Goal: Information Seeking & Learning: Learn about a topic

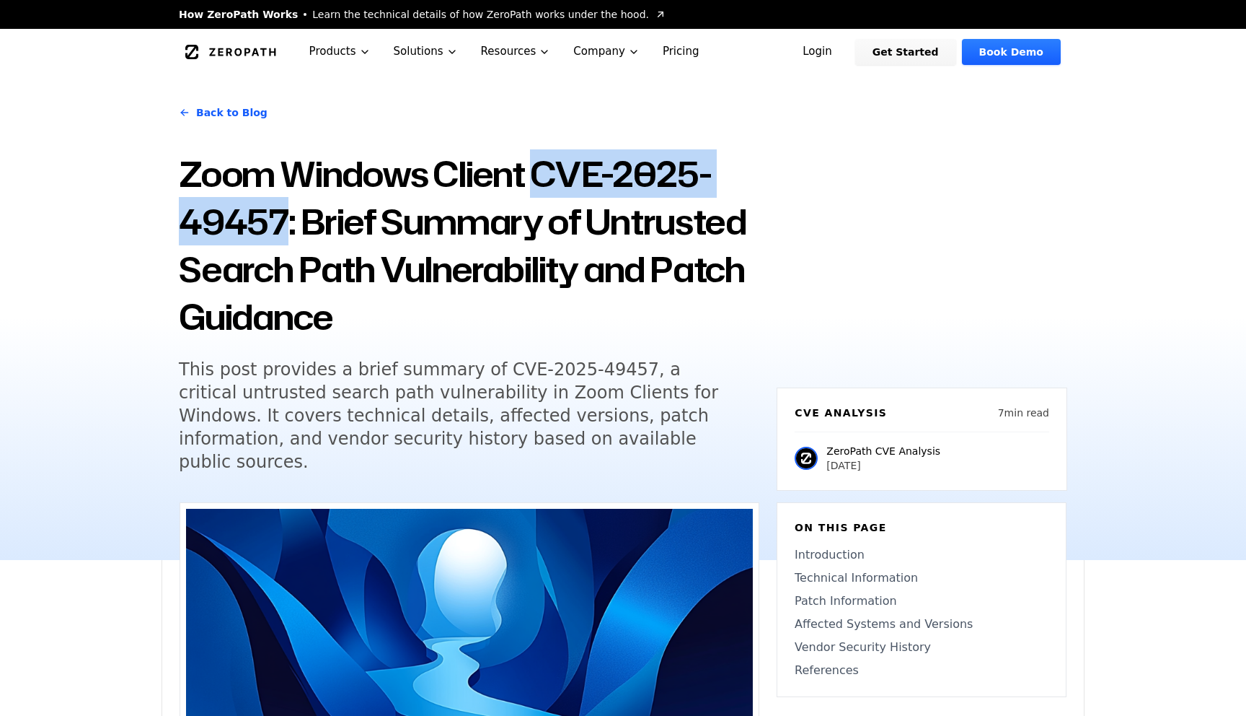
copy h1 "CVE-2025-49457"
drag, startPoint x: 538, startPoint y: 171, endPoint x: 281, endPoint y: 238, distance: 266.1
click at [281, 238] on h1 "Zoom Windows Client CVE-2025-49457: Brief Summary of Untrusted Search Path Vuln…" at bounding box center [469, 245] width 581 height 190
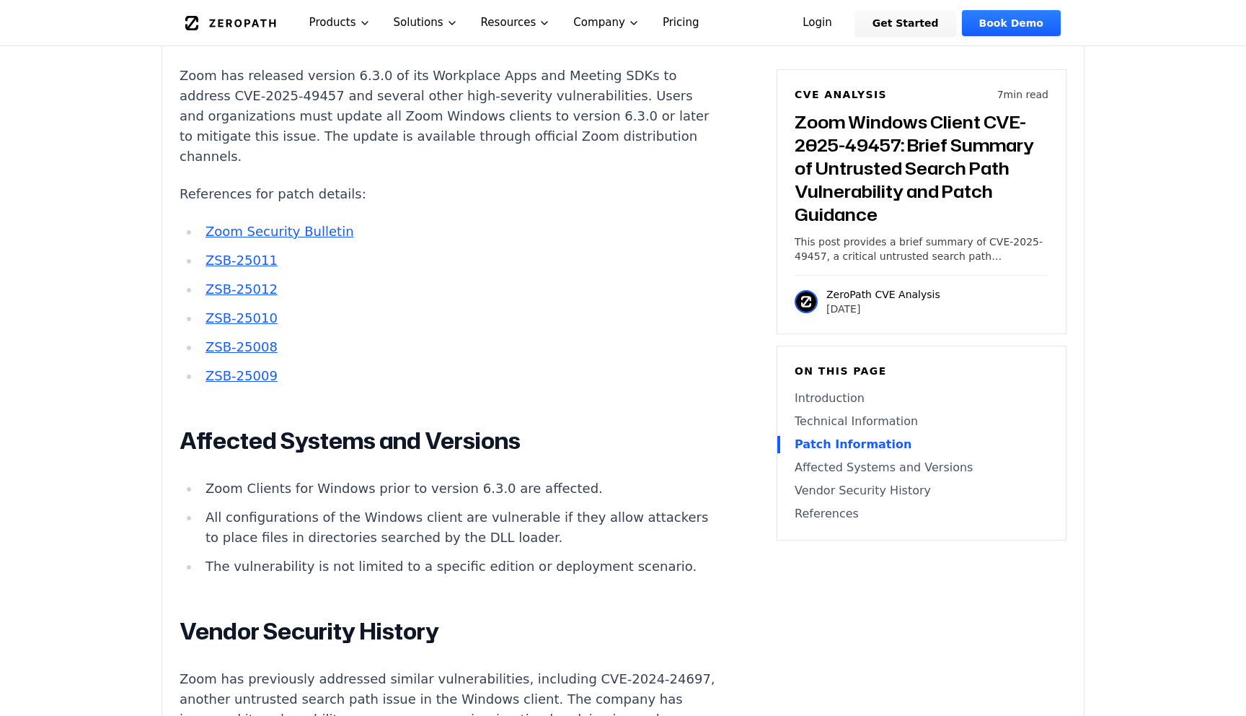
scroll to position [1708, 0]
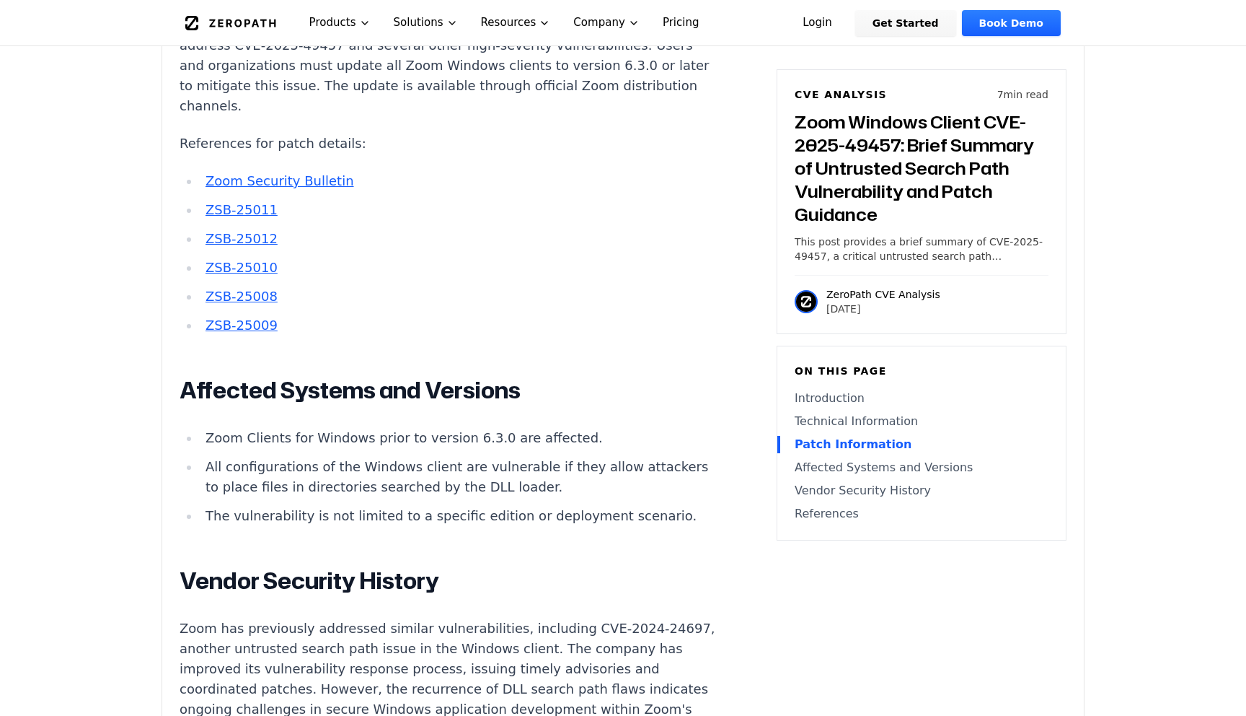
click at [396, 457] on li "All configurations of the Windows client are vulnerable if they allow attackers…" at bounding box center [458, 477] width 516 height 40
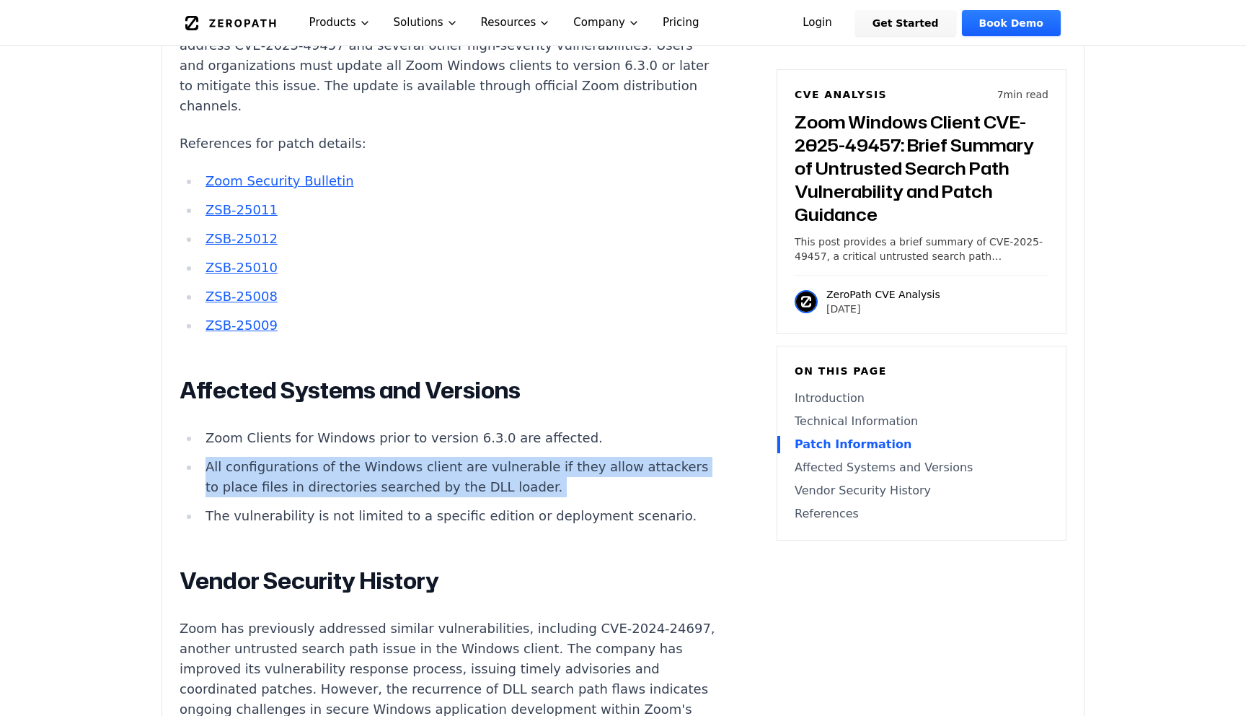
click at [396, 457] on li "All configurations of the Windows client are vulnerable if they allow attackers…" at bounding box center [458, 477] width 516 height 40
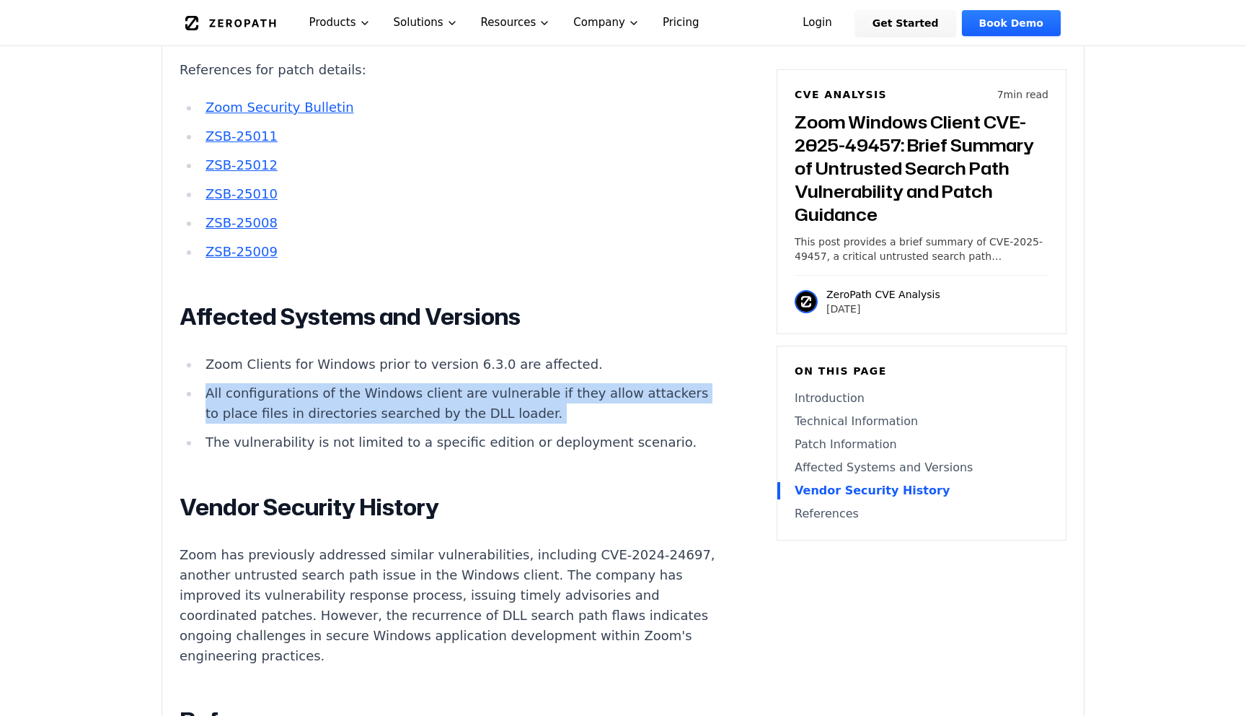
scroll to position [1777, 0]
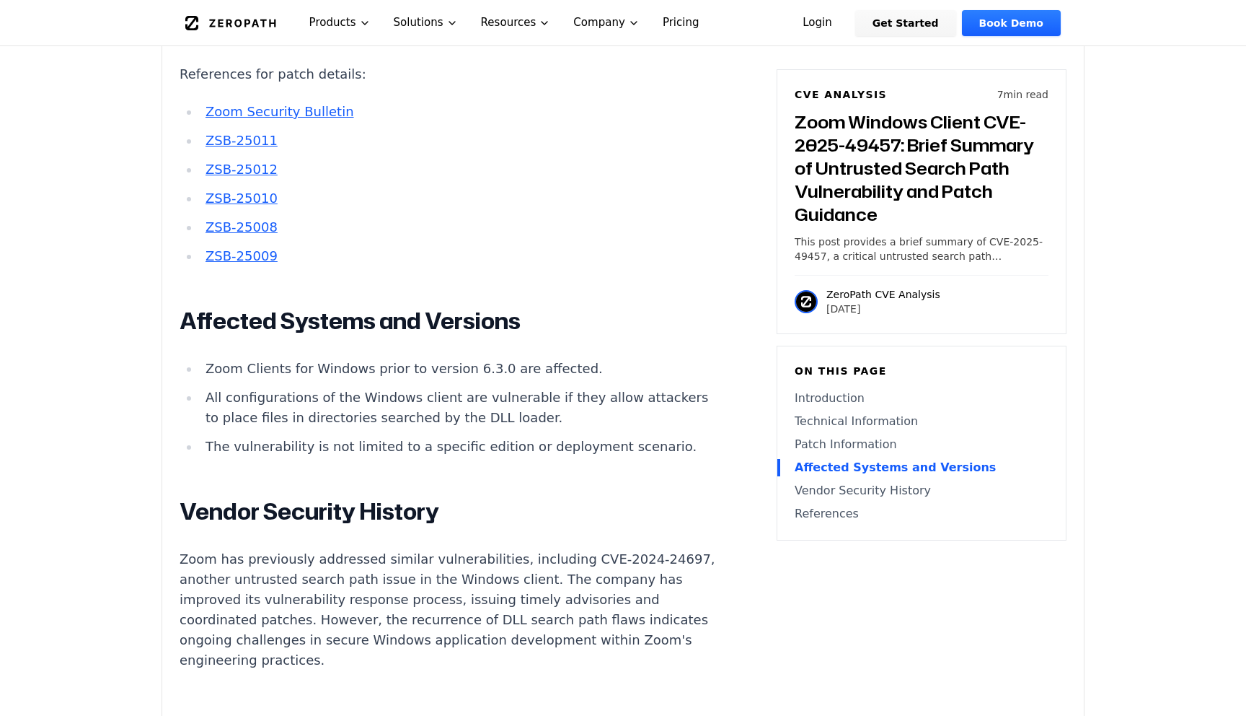
click at [294, 549] on p "Zoom has previously addressed similar vulnerabilities, including CVE-2024-24697…" at bounding box center [448, 609] width 537 height 121
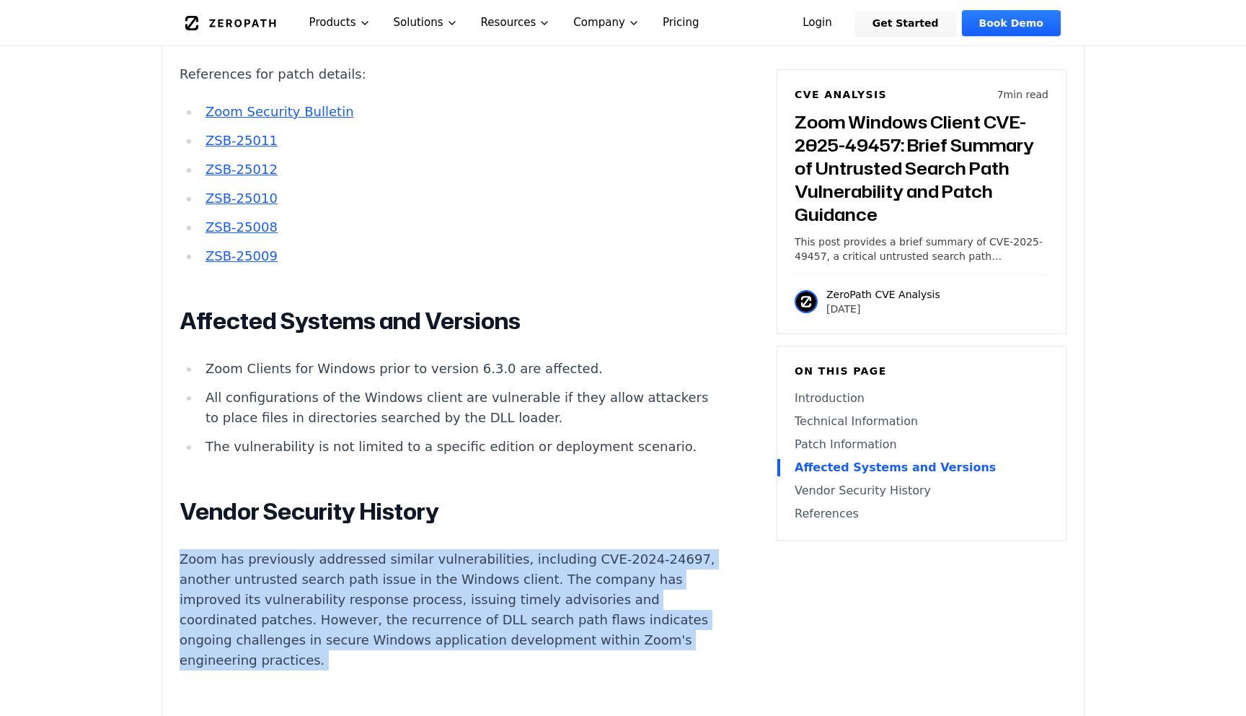
click at [294, 549] on p "Zoom has previously addressed similar vulnerabilities, including CVE-2024-24697…" at bounding box center [448, 609] width 537 height 121
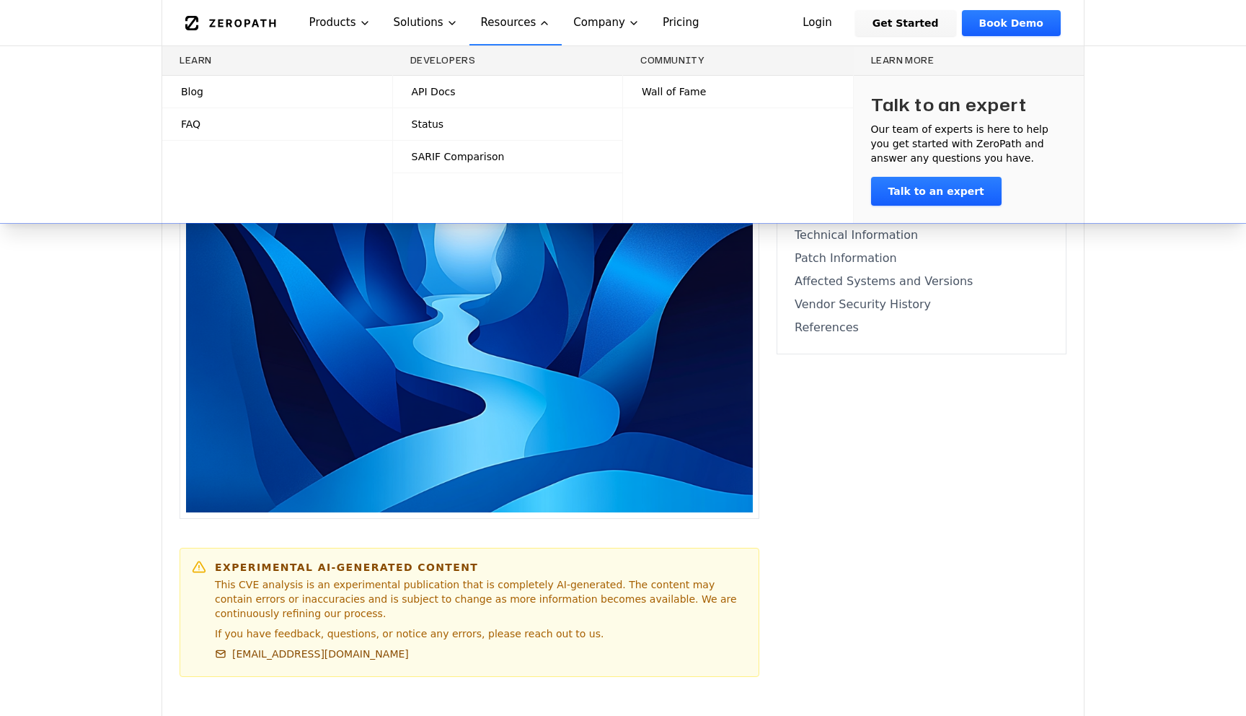
scroll to position [0, 0]
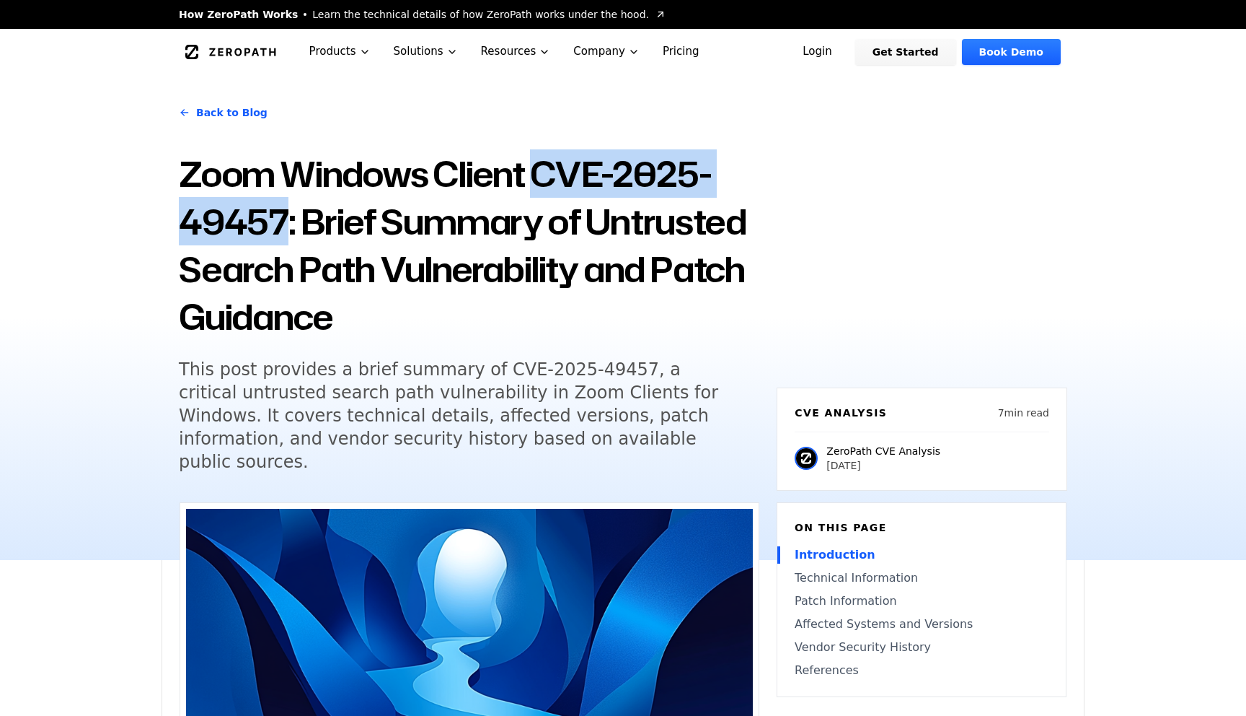
drag, startPoint x: 535, startPoint y: 172, endPoint x: 286, endPoint y: 214, distance: 252.2
click at [286, 214] on h1 "Zoom Windows Client CVE-2025-49457: Brief Summary of Untrusted Search Path Vuln…" at bounding box center [469, 245] width 581 height 190
